Goal: Transaction & Acquisition: Purchase product/service

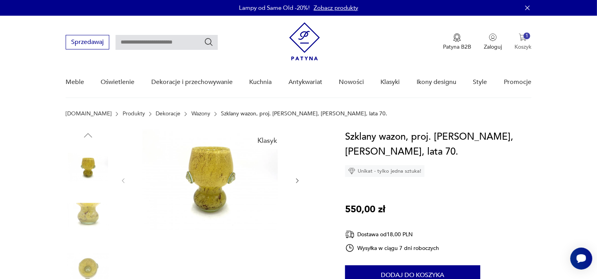
click at [522, 36] on img "button" at bounding box center [523, 37] width 8 height 8
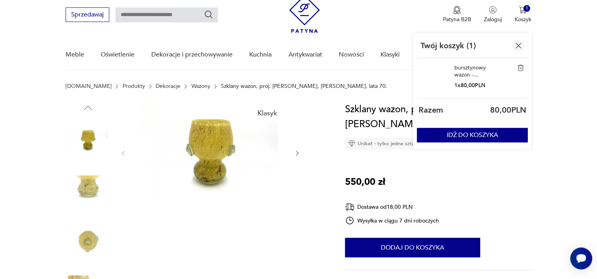
scroll to position [41, 0]
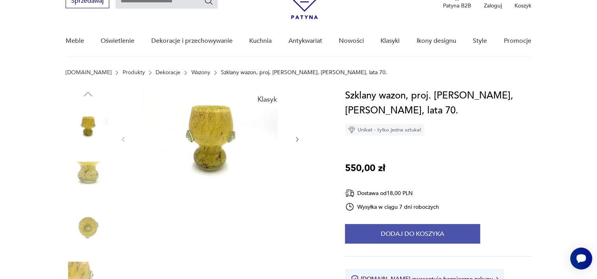
click at [419, 231] on button "Dodaj do koszyka" at bounding box center [412, 234] width 135 height 20
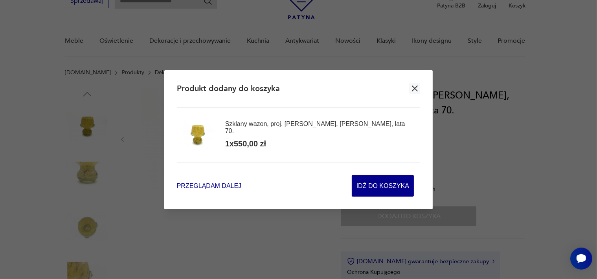
click at [204, 187] on span "Przeglądam dalej" at bounding box center [209, 186] width 64 height 9
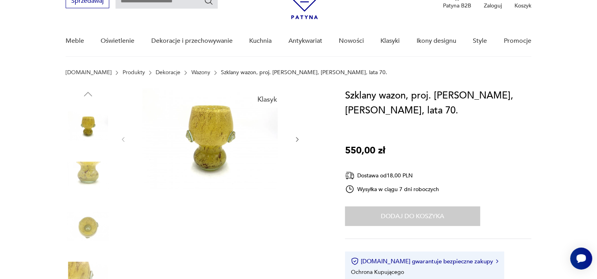
click at [191, 72] on link "Wazony" at bounding box center [200, 73] width 19 height 6
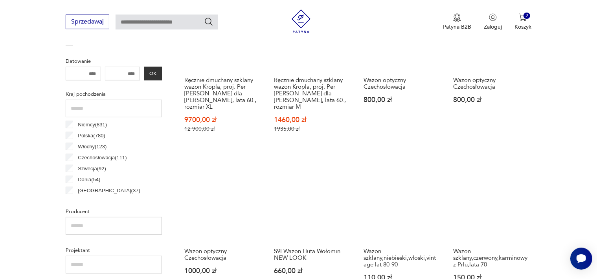
scroll to position [385, 0]
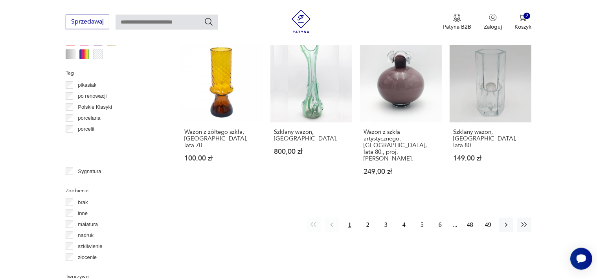
scroll to position [423, 0]
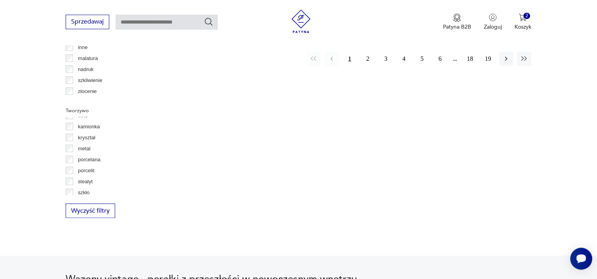
scroll to position [42, 0]
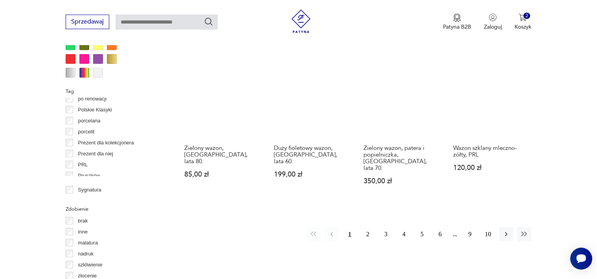
scroll to position [789, 0]
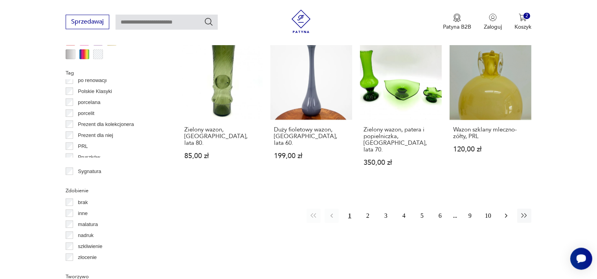
click at [508, 212] on icon "button" at bounding box center [506, 216] width 8 height 8
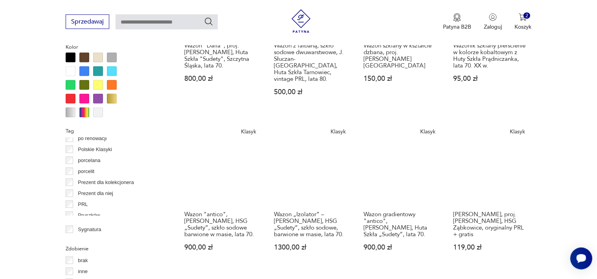
scroll to position [831, 0]
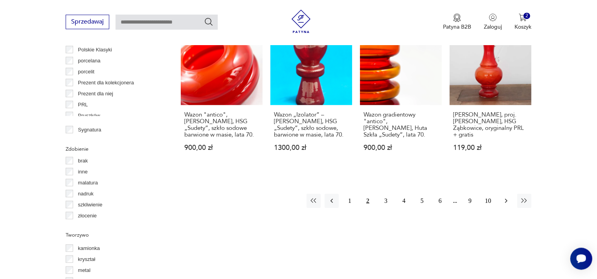
click at [506, 199] on icon "button" at bounding box center [506, 201] width 2 height 4
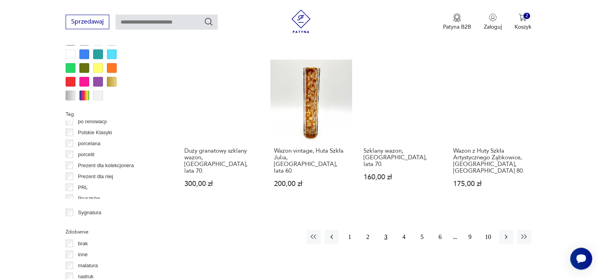
scroll to position [789, 0]
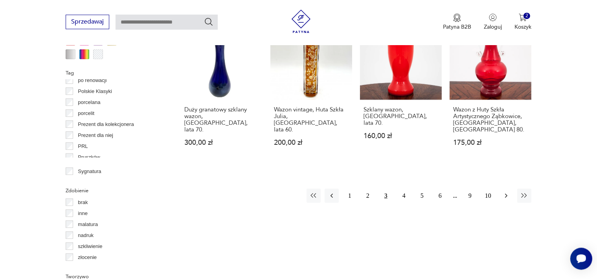
click at [505, 192] on icon "button" at bounding box center [506, 196] width 8 height 8
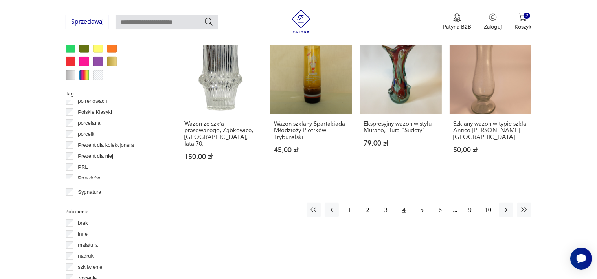
scroll to position [789, 0]
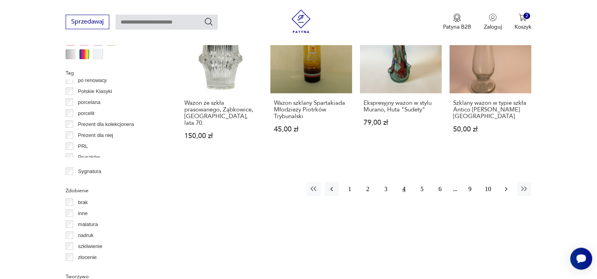
click at [506, 185] on icon "button" at bounding box center [506, 189] width 8 height 8
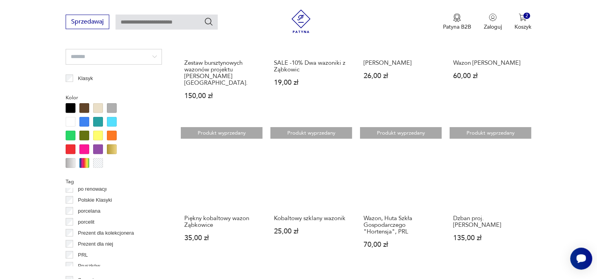
scroll to position [789, 0]
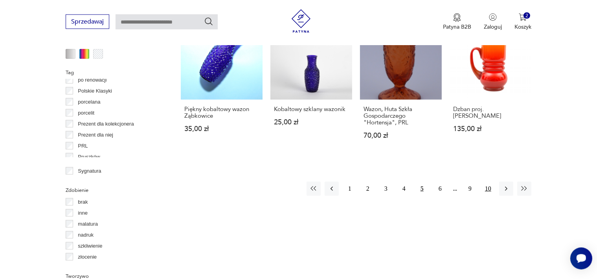
click at [490, 182] on button "10" at bounding box center [488, 189] width 14 height 14
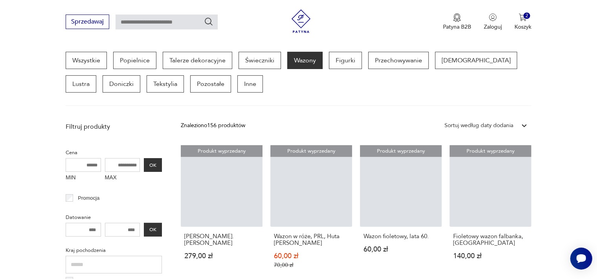
scroll to position [208, 0]
